Goal: Check status: Check status

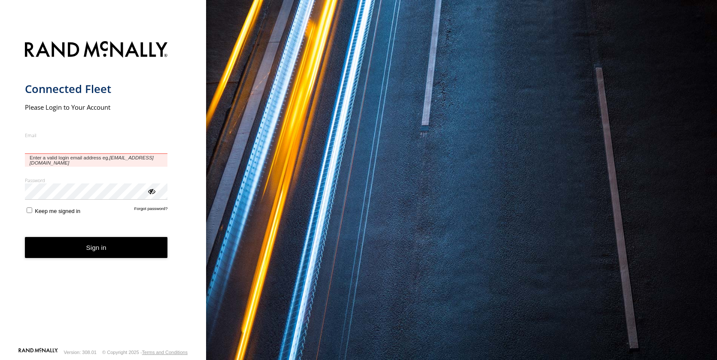
type input "**********"
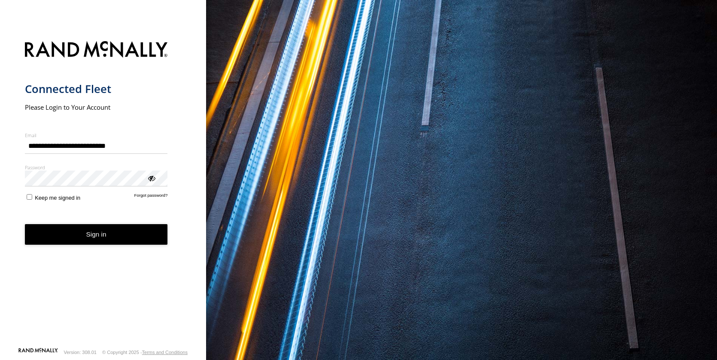
click at [107, 238] on button "Sign in" at bounding box center [96, 234] width 143 height 21
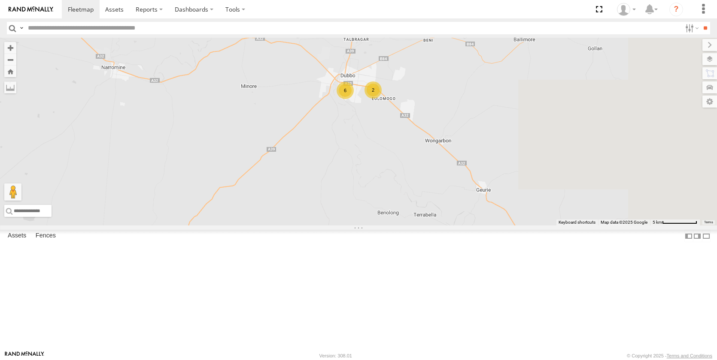
drag, startPoint x: 562, startPoint y: 208, endPoint x: 398, endPoint y: 206, distance: 163.9
click at [398, 206] on div "Darcy Furnell - NEW ute Tom Brisbane Sam Ward Kye Matterson Matt Harding Matt R…" at bounding box center [358, 132] width 717 height 188
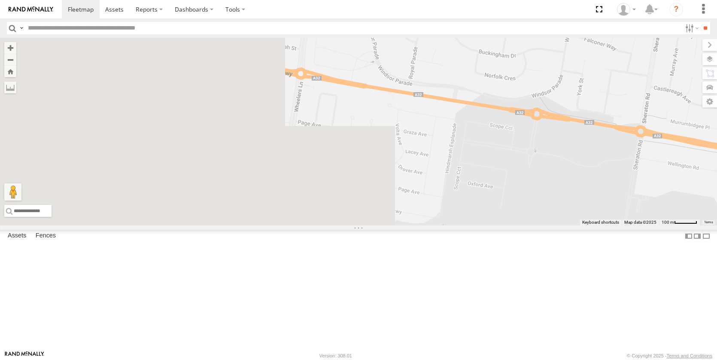
drag, startPoint x: 347, startPoint y: 246, endPoint x: 717, endPoint y: 297, distance: 374.2
click at [716, 297] on html at bounding box center [358, 180] width 717 height 360
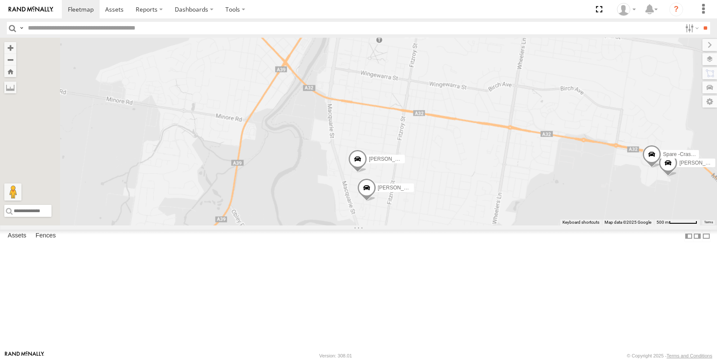
drag, startPoint x: 416, startPoint y: 259, endPoint x: 569, endPoint y: 227, distance: 155.5
click at [568, 226] on div "Darcy Furnell - NEW ute Tom Brisbane Sam Ward Kye Matterson Matt Harding Matt R…" at bounding box center [358, 132] width 717 height 188
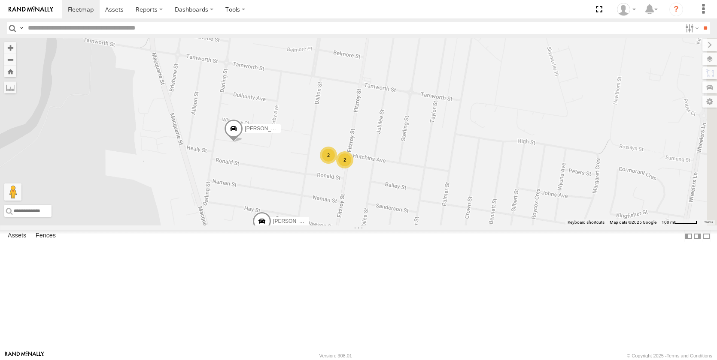
drag, startPoint x: 664, startPoint y: 281, endPoint x: 516, endPoint y: 250, distance: 151.7
click at [450, 226] on div "Darcy Furnell - NEW ute Tom Brisbane Sam Ward Kye Matterson Matt Harding Matt R…" at bounding box center [358, 132] width 717 height 188
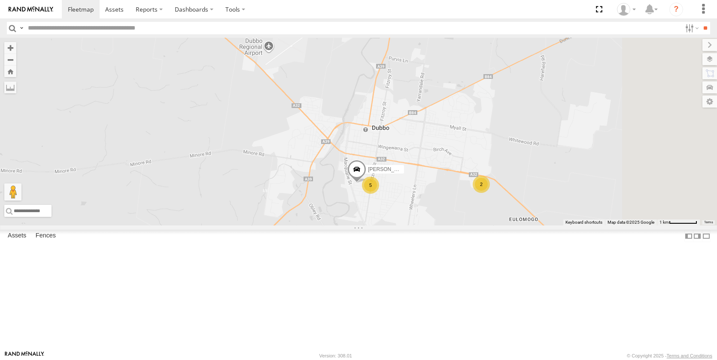
drag, startPoint x: 600, startPoint y: 257, endPoint x: 530, endPoint y: 254, distance: 70.0
click at [530, 226] on div "Darcy Furnell - NEW ute Tom Brisbane Sam Ward Kye Matterson Matt Harding Matt R…" at bounding box center [358, 132] width 717 height 188
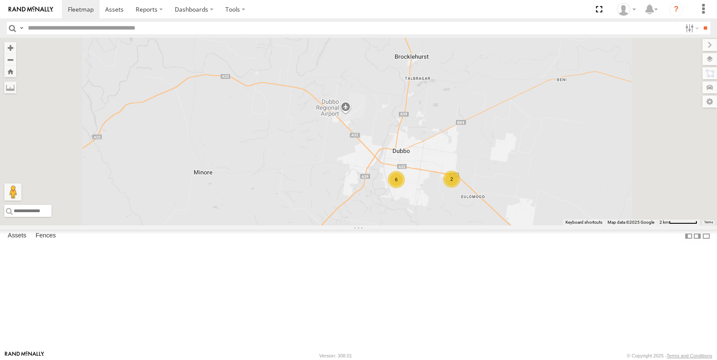
click at [36, 10] on img at bounding box center [31, 9] width 45 height 6
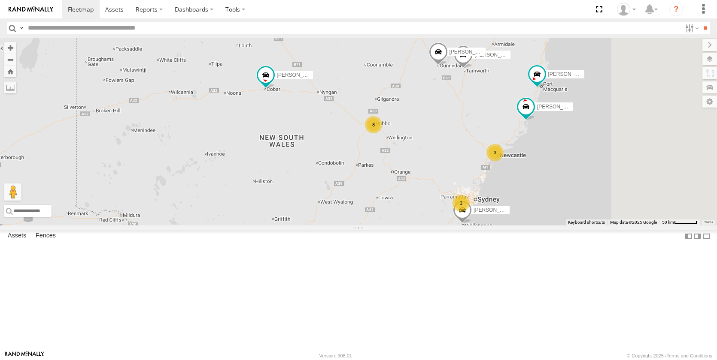
drag, startPoint x: 492, startPoint y: 233, endPoint x: 462, endPoint y: 197, distance: 47.2
click at [442, 226] on div "[PERSON_NAME] [PERSON_NAME] [PERSON_NAME] - NEW ute [PERSON_NAME] 8 3 3 [PERSON…" at bounding box center [358, 132] width 717 height 188
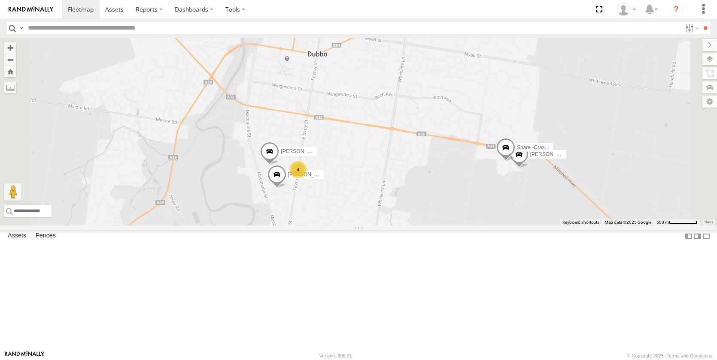
drag, startPoint x: 518, startPoint y: 179, endPoint x: 435, endPoint y: 270, distance: 122.7
click at [462, 226] on div "[PERSON_NAME] [PERSON_NAME] [PERSON_NAME] - NEW ute [PERSON_NAME] [PERSON_NAME]…" at bounding box center [358, 132] width 717 height 188
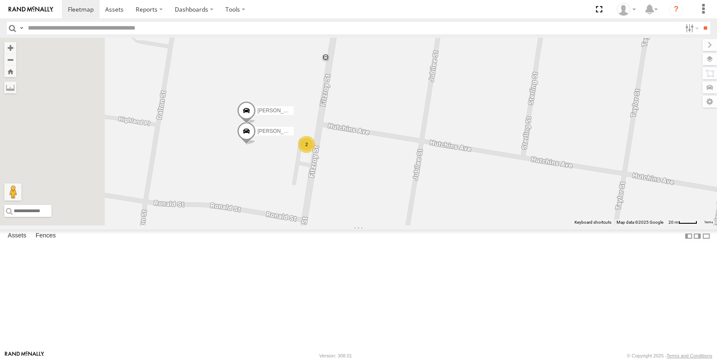
drag, startPoint x: 380, startPoint y: 245, endPoint x: 454, endPoint y: 251, distance: 74.9
click at [454, 226] on div "[PERSON_NAME] [PERSON_NAME] [PERSON_NAME] - NEW ute [PERSON_NAME] [PERSON_NAME]…" at bounding box center [358, 132] width 717 height 188
